Goal: Check status: Check status

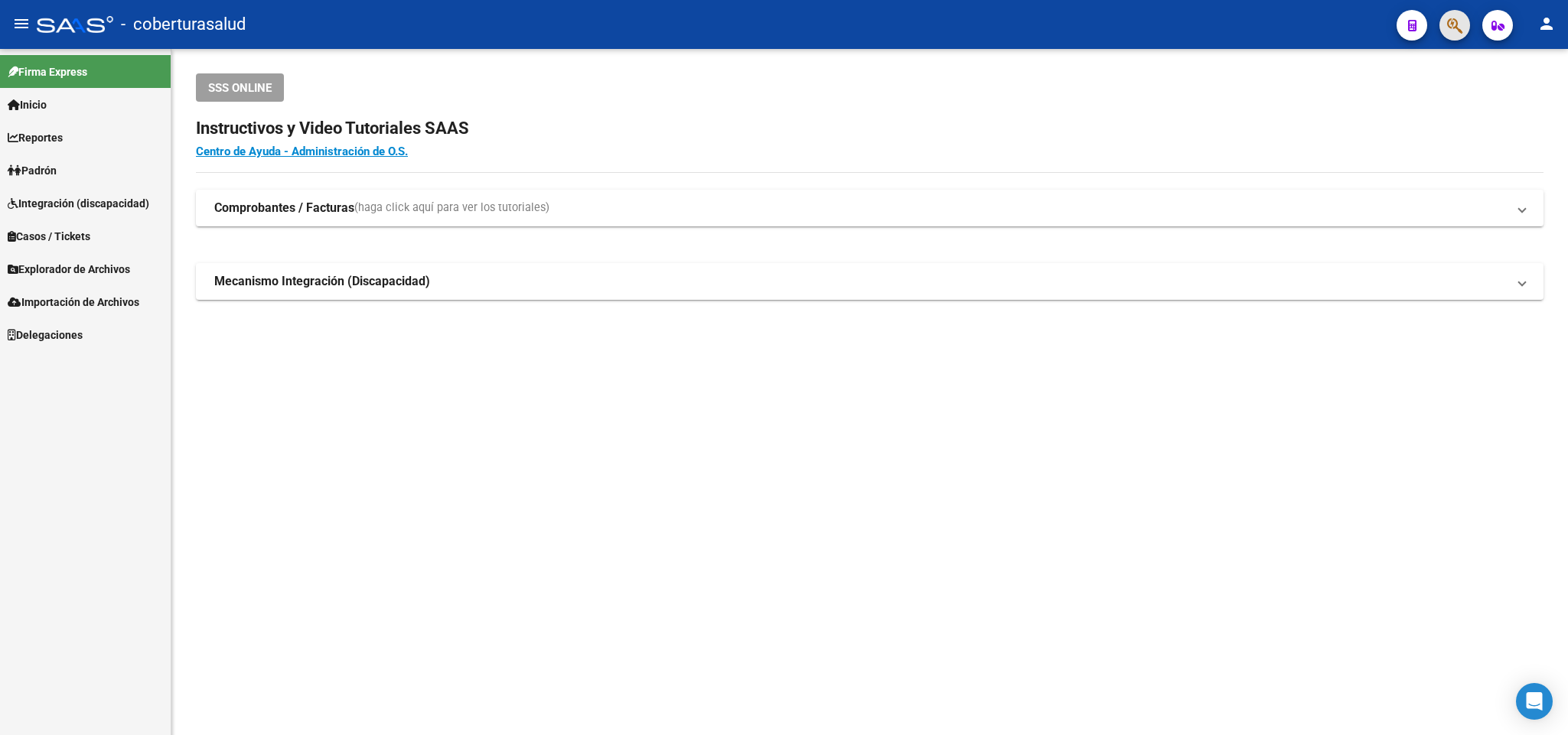
click at [1443, 33] on button "button" at bounding box center [1455, 25] width 31 height 31
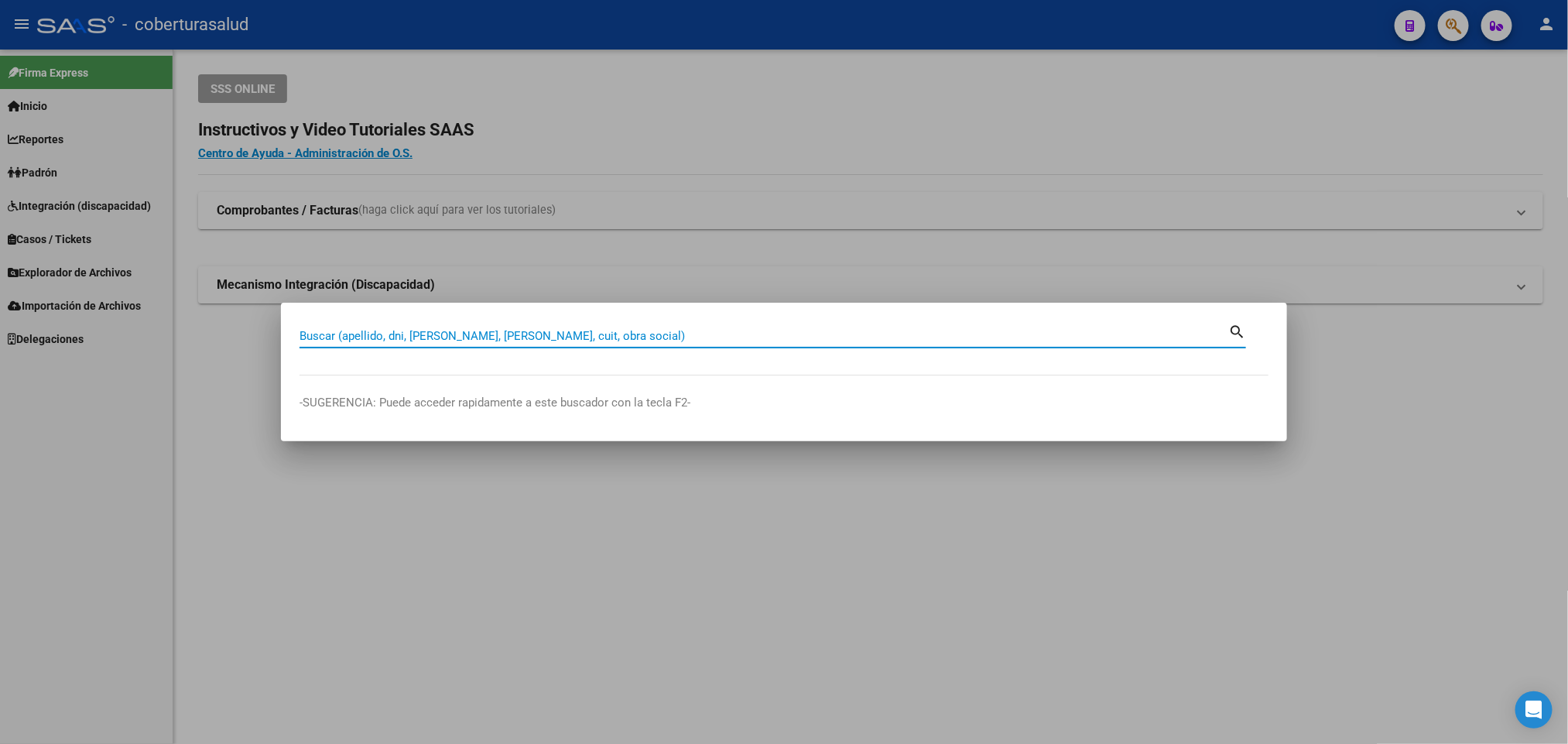
paste input "17948127"
type input "17948127"
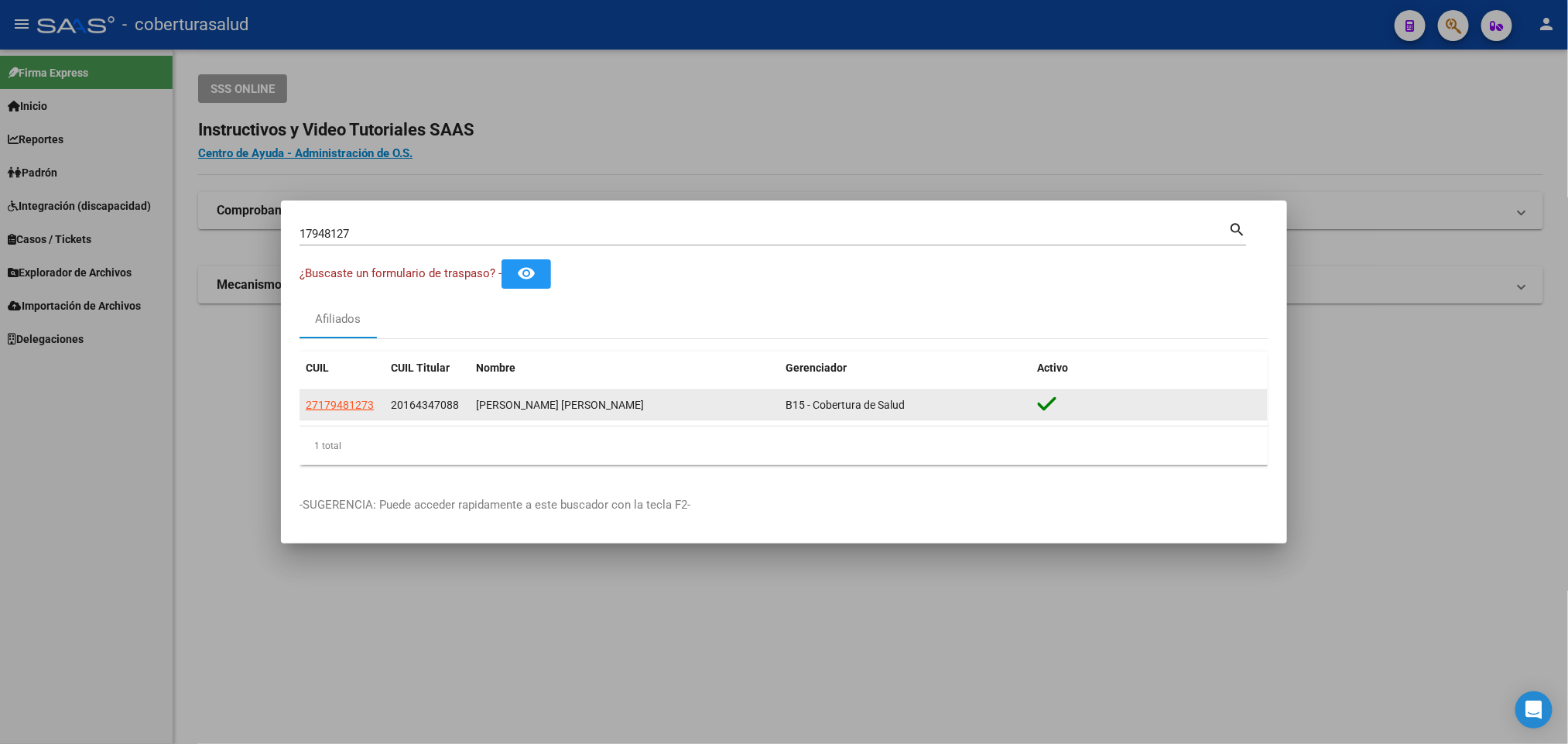
click at [318, 397] on app-link-go-to "27179481273" at bounding box center [339, 405] width 68 height 18
click at [325, 405] on span "27179481273" at bounding box center [339, 405] width 68 height 12
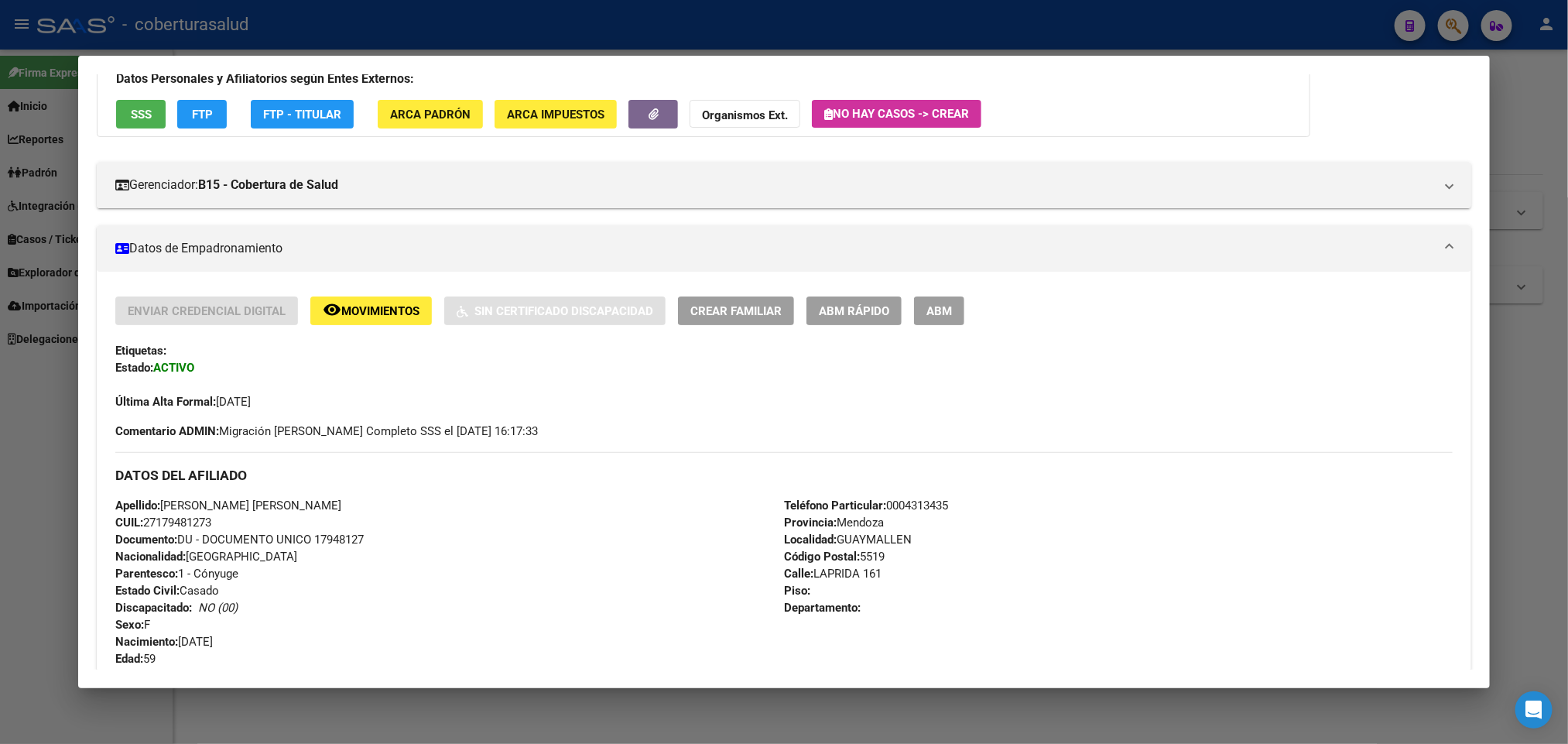
scroll to position [116, 0]
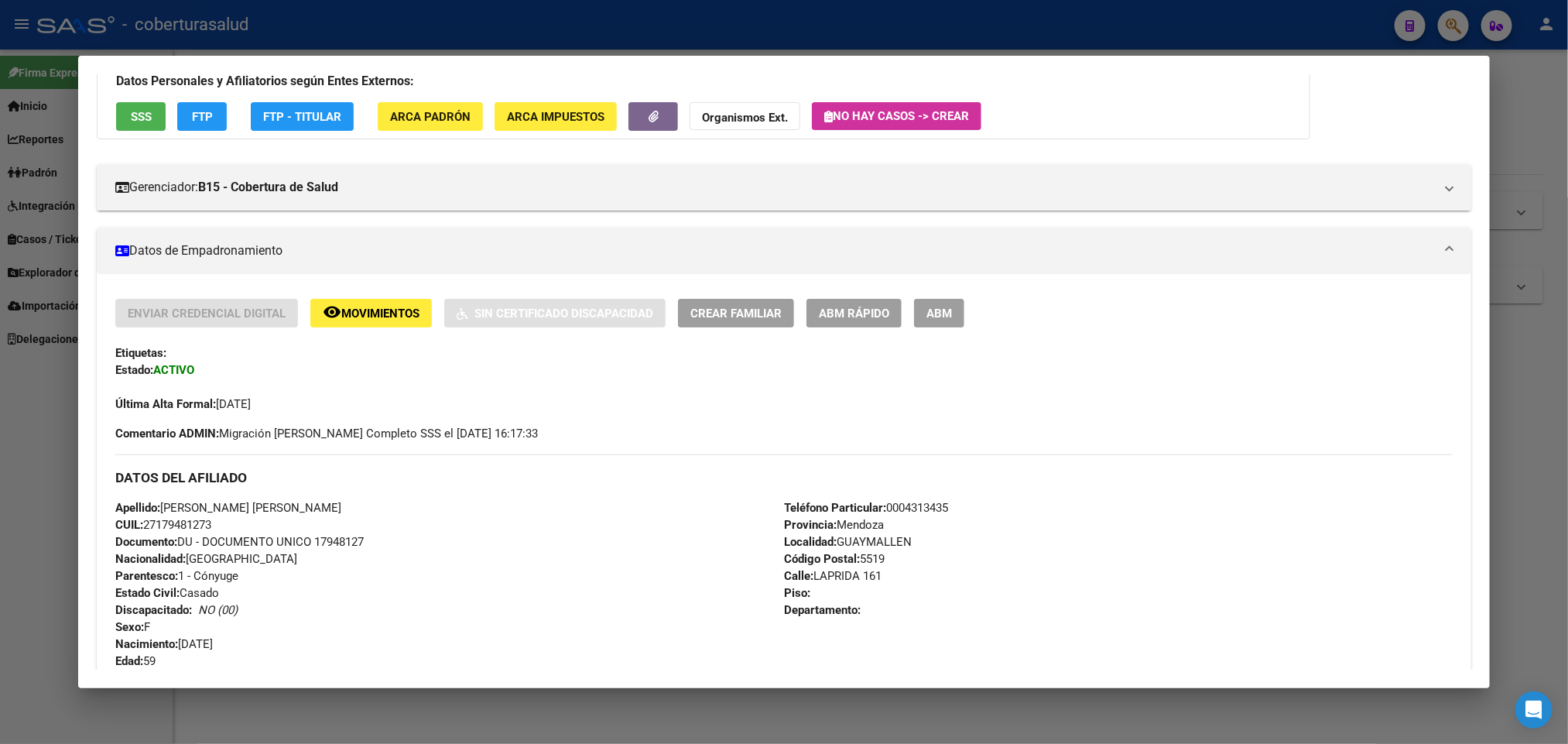
click at [365, 330] on div "Enviar Credencial Digital remove_red_eye Movimientos Sin Certificado Discapacid…" at bounding box center [783, 356] width 1337 height 114
click at [370, 314] on span "Movimientos" at bounding box center [380, 314] width 78 height 14
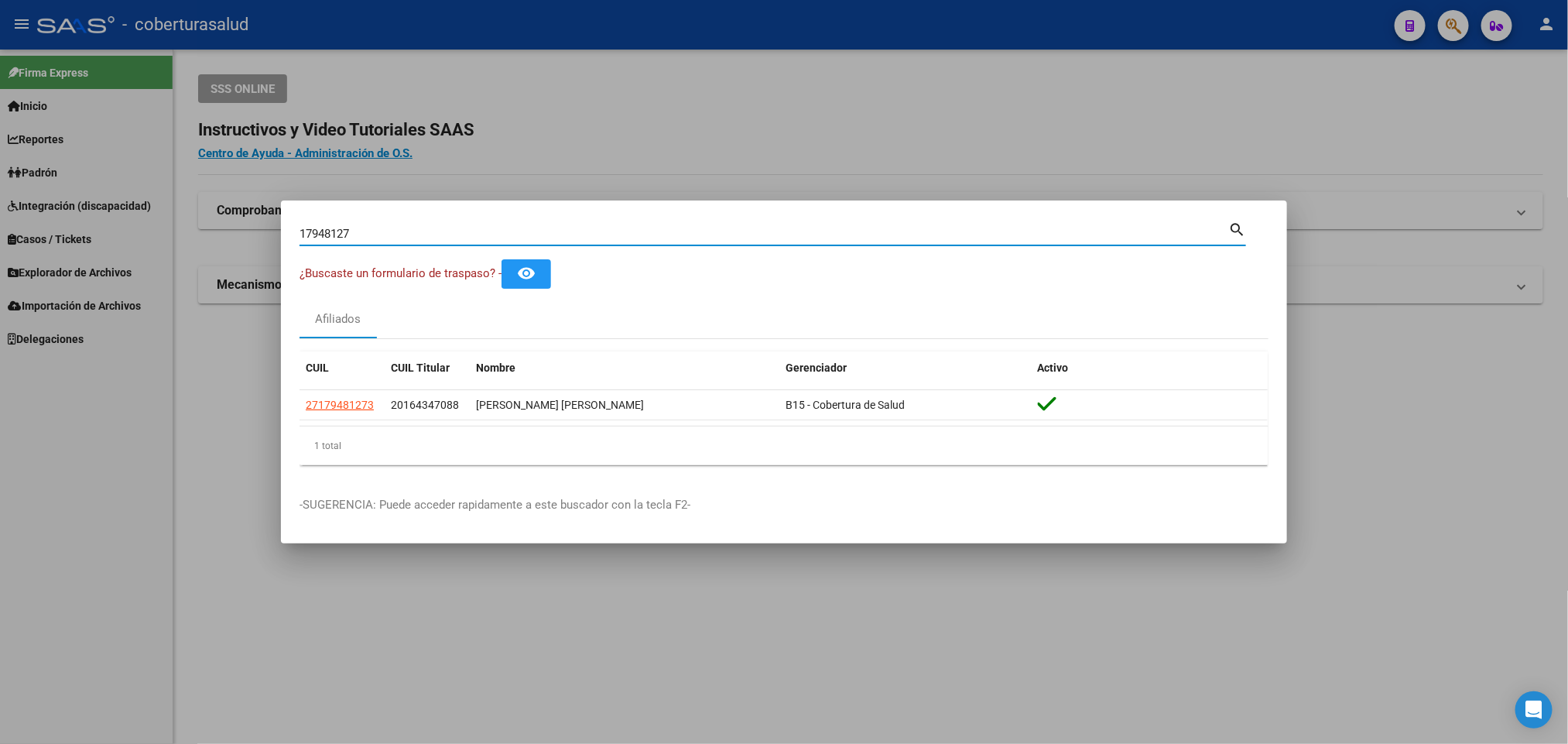
click at [913, 227] on input "17948127" at bounding box center [764, 234] width 929 height 14
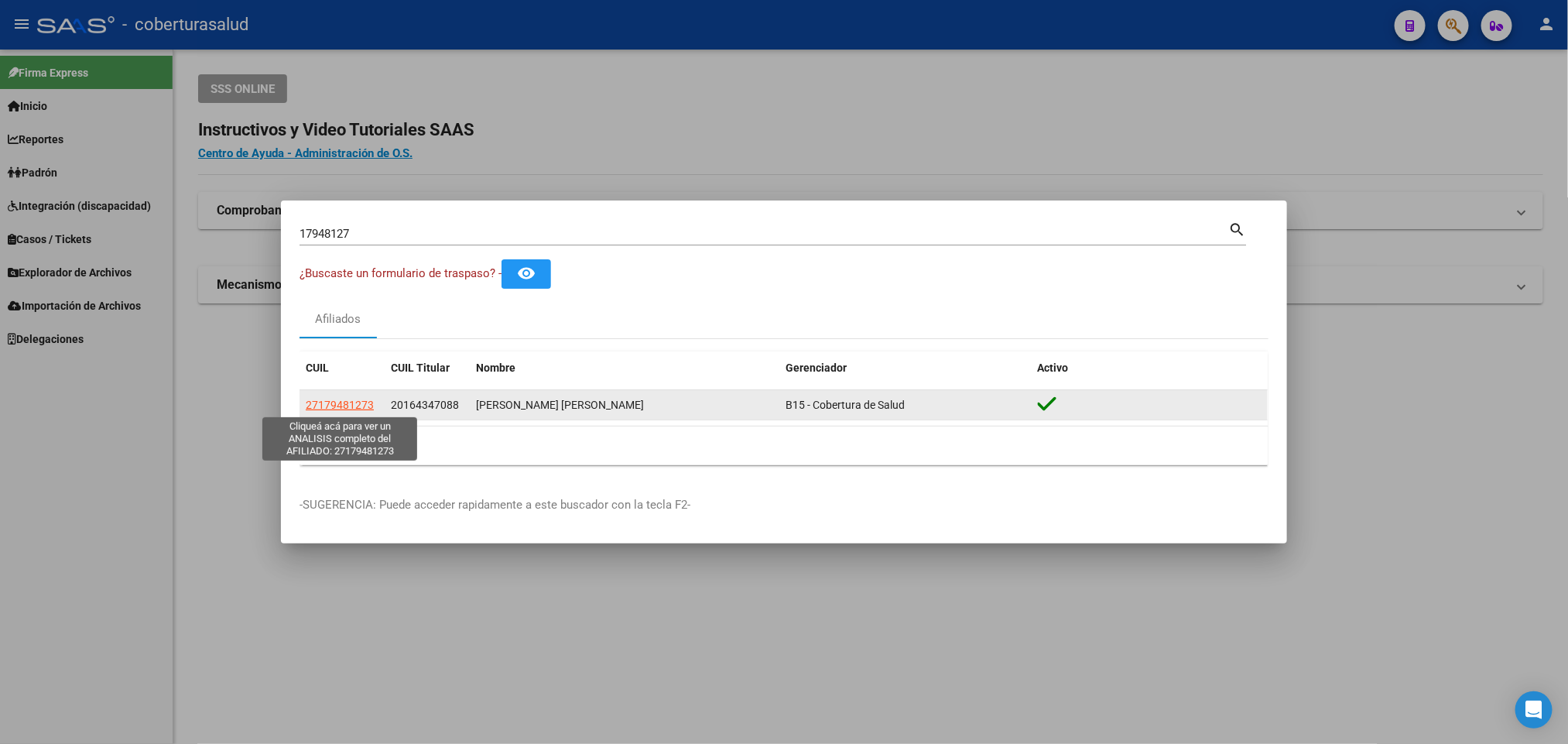
click at [349, 404] on span "27179481273" at bounding box center [339, 405] width 68 height 12
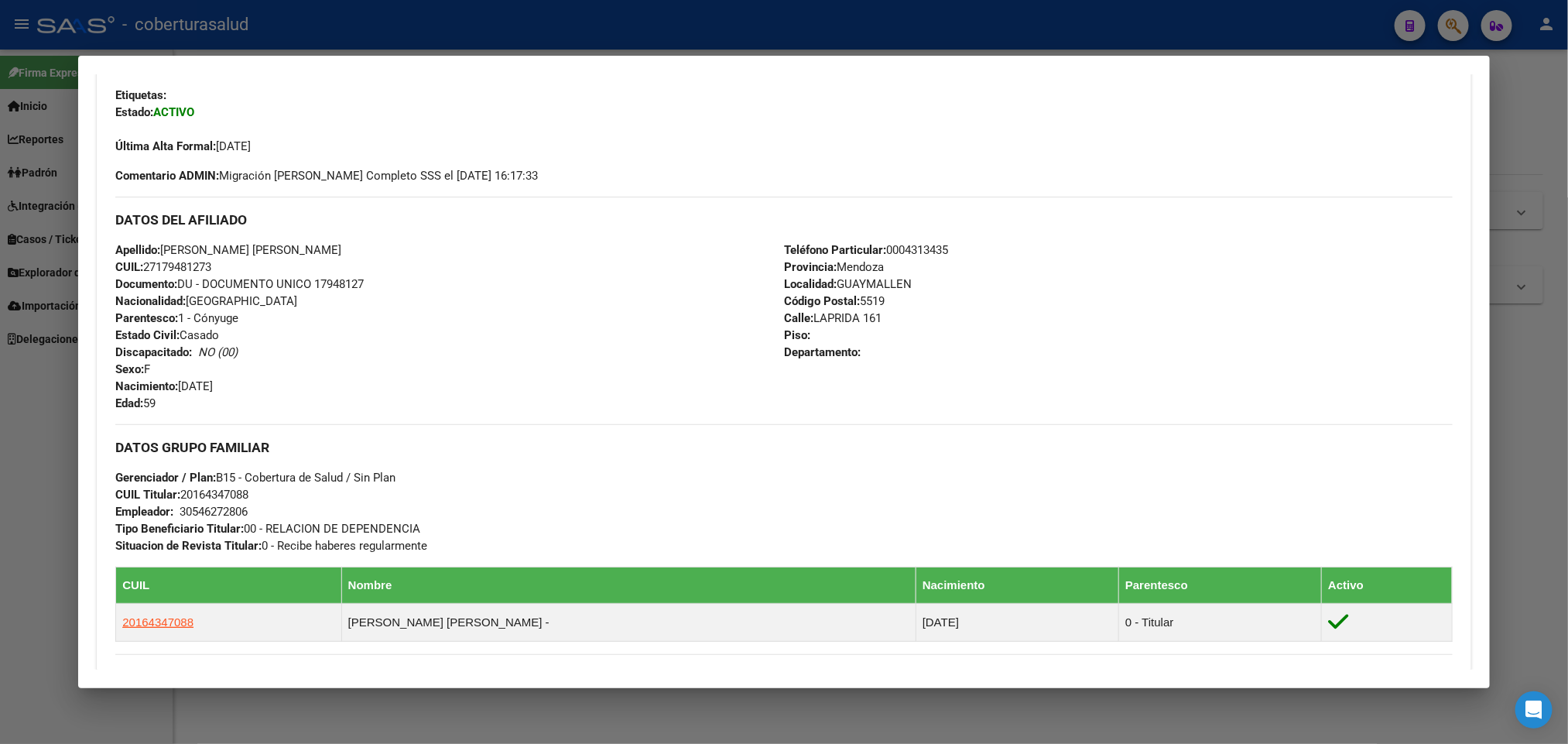
scroll to position [337, 0]
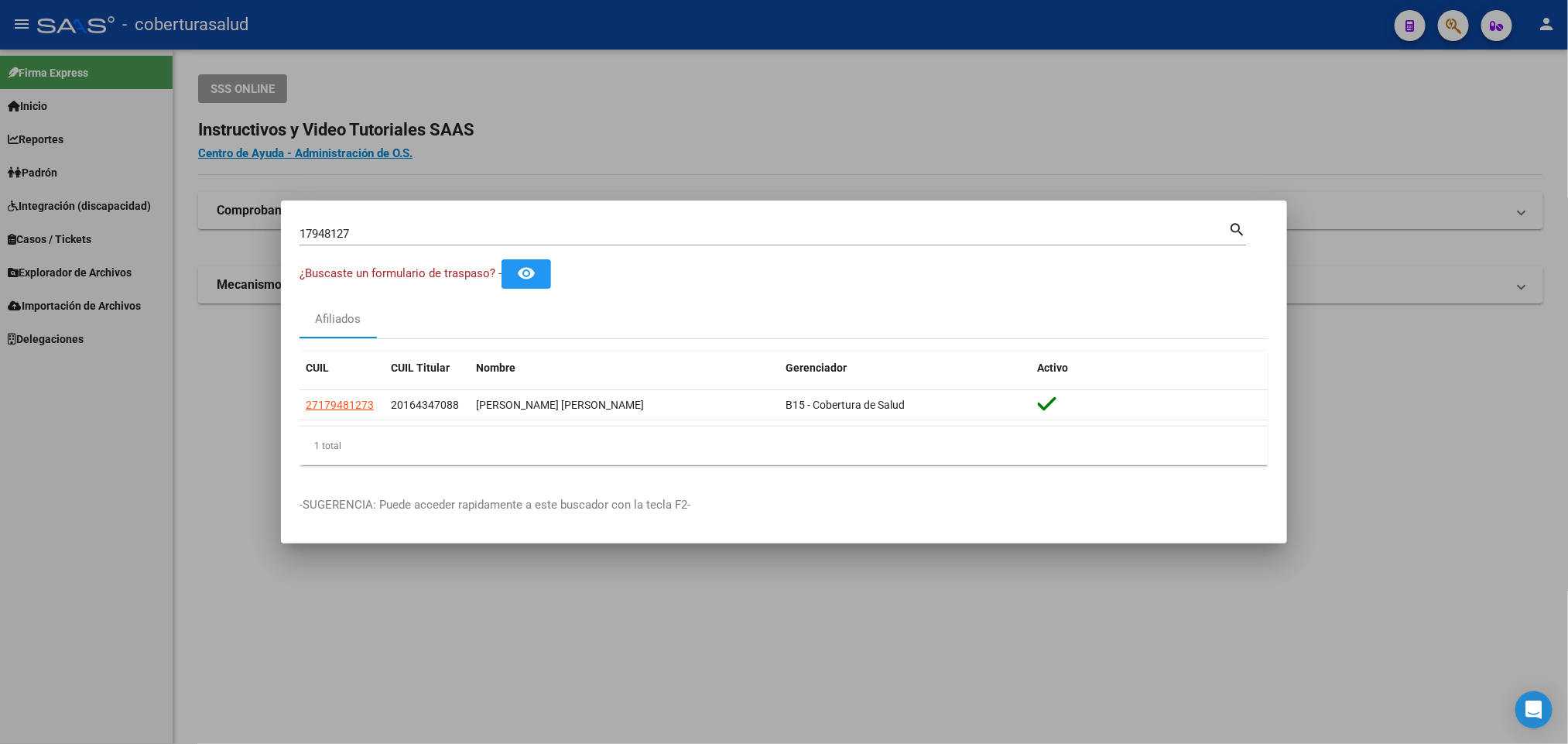
click at [558, 228] on input "17948127" at bounding box center [764, 234] width 929 height 14
paste input "2655680"
type input "12655680"
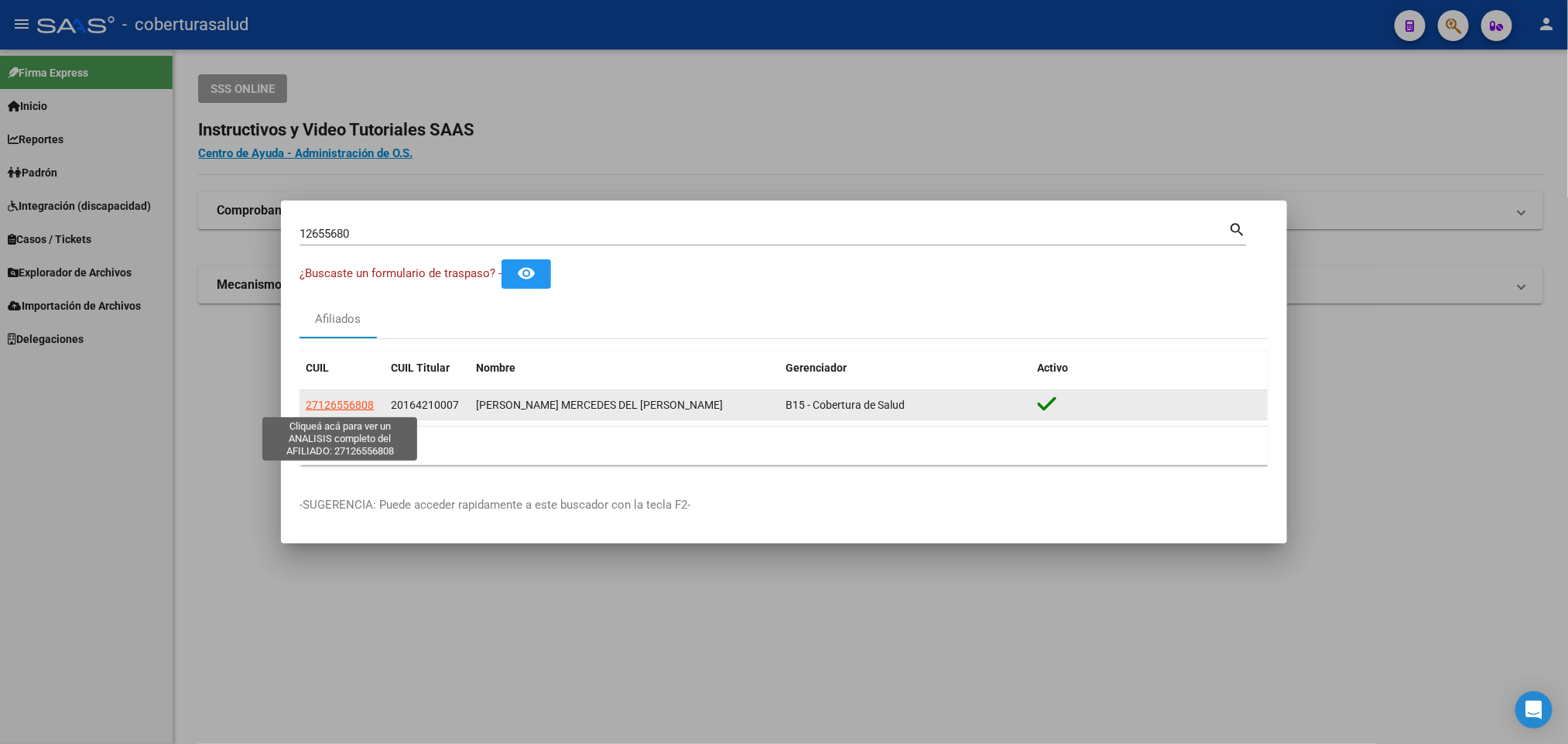
click at [350, 405] on span "27126556808" at bounding box center [339, 405] width 68 height 12
type textarea "27126556808"
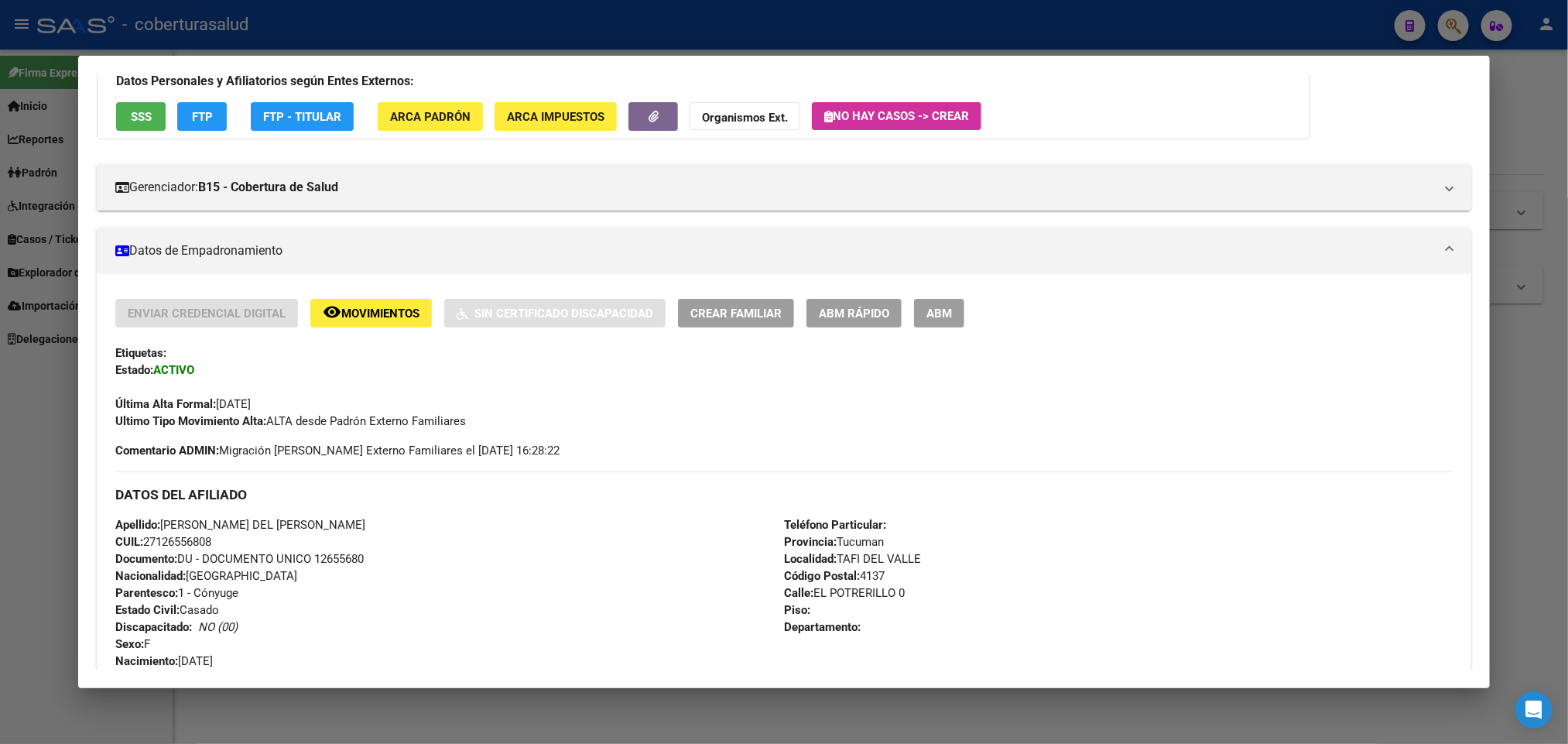
scroll to position [0, 0]
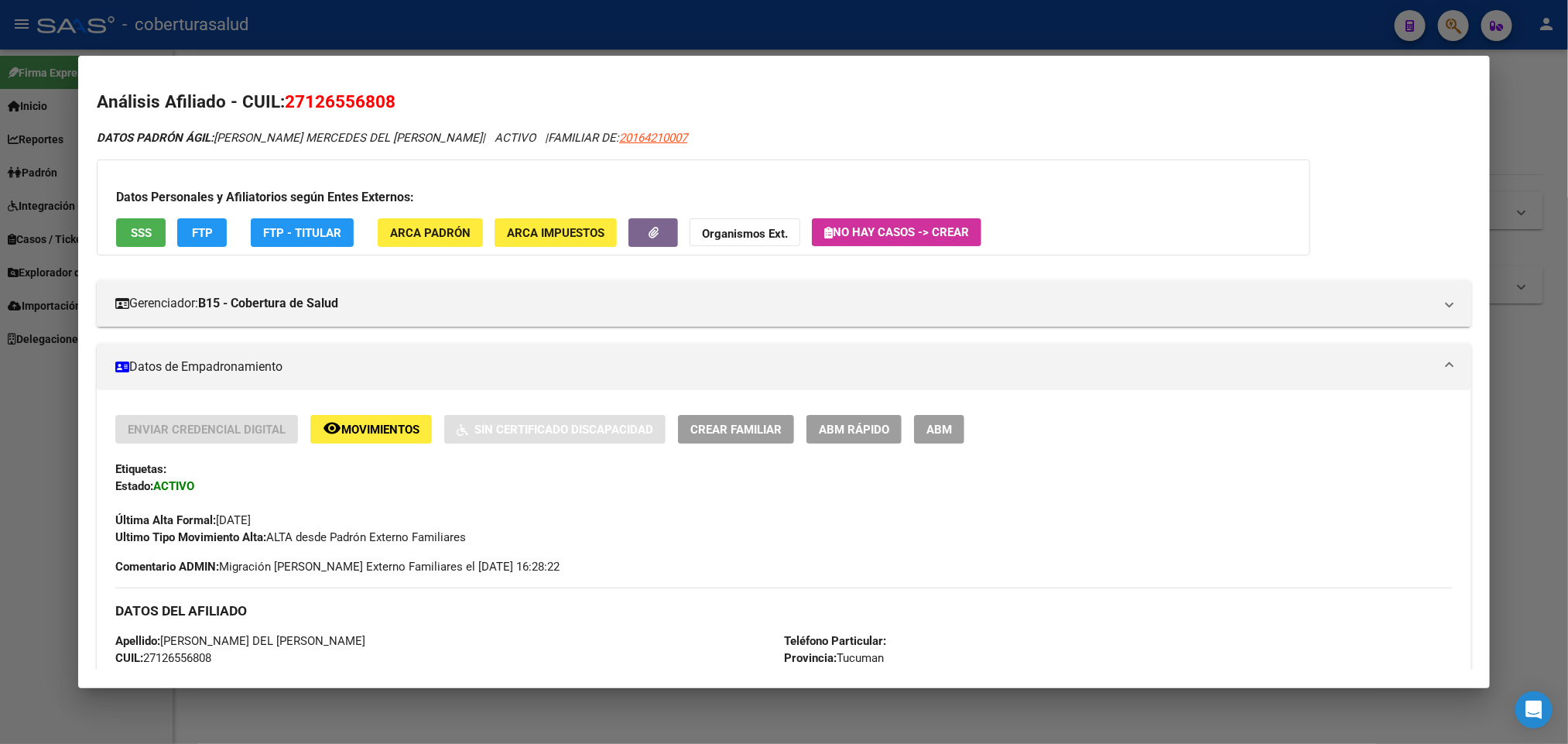
click at [410, 438] on app-afiliado-movimiento "remove_red_eye Movimientos" at bounding box center [371, 429] width 121 height 29
click at [409, 435] on span "Movimientos" at bounding box center [380, 430] width 78 height 14
